Goal: Find specific page/section: Find specific page/section

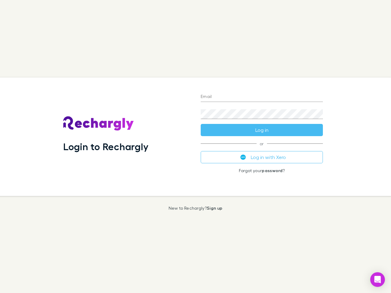
click at [195, 146] on div "Login to Rechargly" at bounding box center [126, 137] width 137 height 118
click at [262, 97] on input "Email" at bounding box center [262, 97] width 122 height 10
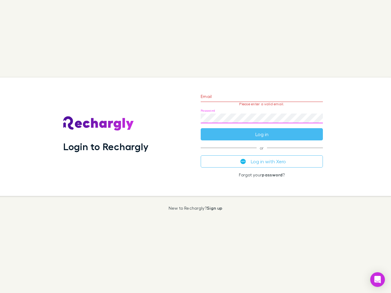
click at [262, 130] on form "Email Please enter a valid email. Password Log in" at bounding box center [262, 113] width 122 height 53
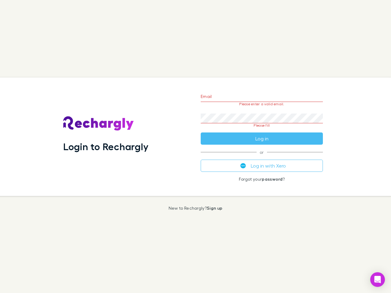
click at [262, 157] on div "Email Please enter a valid email. Password Please fill Log in or Log in with Xe…" at bounding box center [262, 137] width 132 height 118
click at [377, 280] on icon "Open Intercom Messenger" at bounding box center [377, 279] width 6 height 7
